Goal: Find specific page/section: Find specific page/section

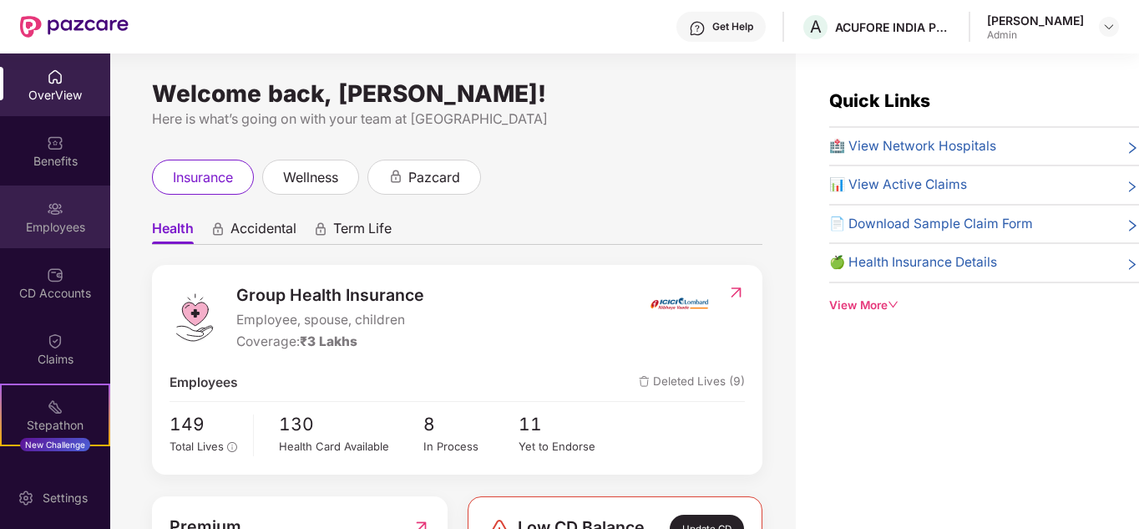
click at [77, 225] on div "Employees" at bounding box center [55, 227] width 110 height 17
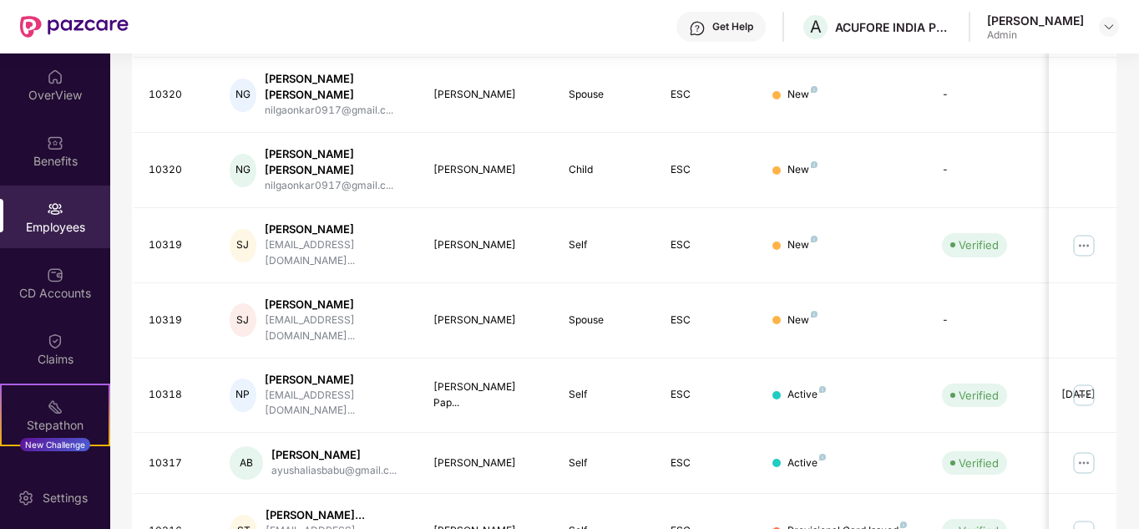
scroll to position [512, 0]
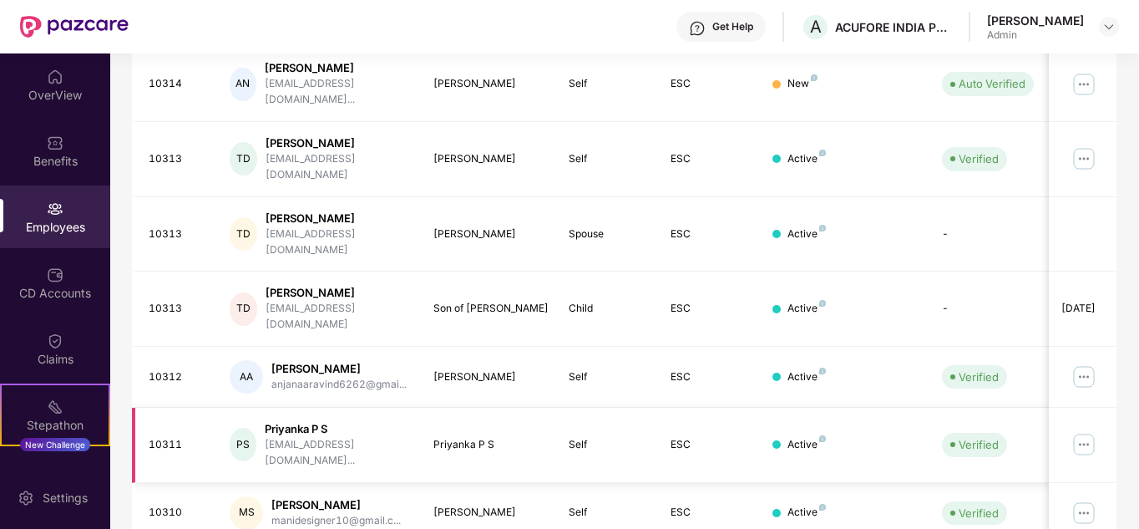
scroll to position [526, 0]
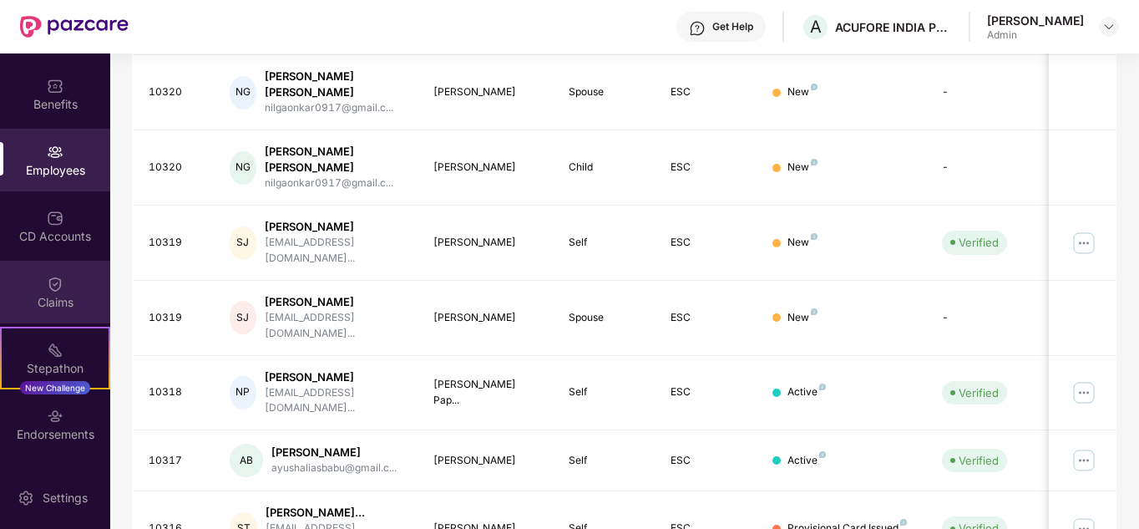
scroll to position [115, 0]
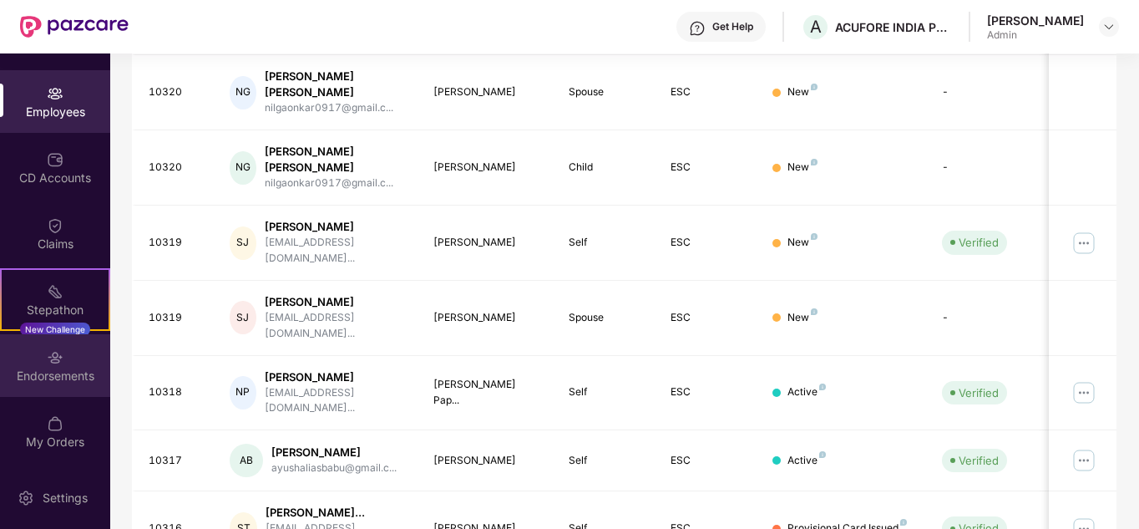
click at [48, 372] on div "Endorsements" at bounding box center [55, 375] width 110 height 17
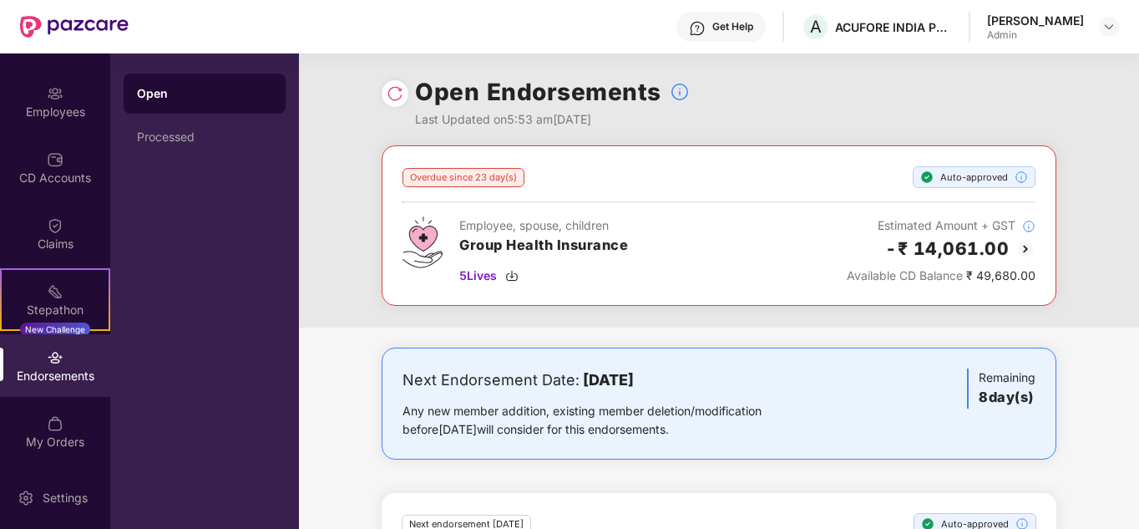
click at [397, 94] on img at bounding box center [395, 93] width 17 height 17
click at [390, 96] on img at bounding box center [395, 93] width 17 height 17
